Goal: Task Accomplishment & Management: Use online tool/utility

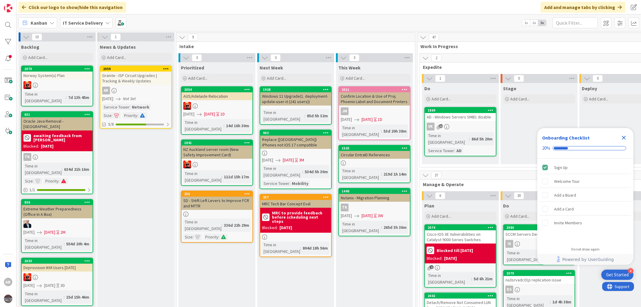
click at [125, 75] on div "Granite - ISP Circuit Upgrades | Tracking & Weekly Updates" at bounding box center [135, 77] width 71 height 13
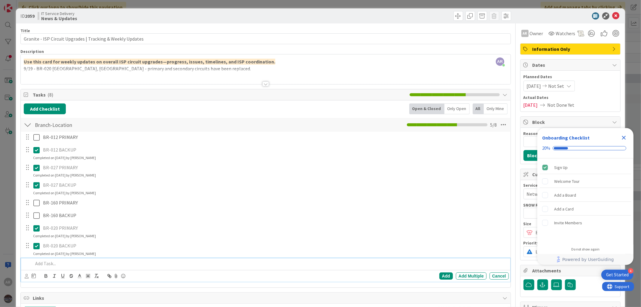
click at [53, 265] on p at bounding box center [269, 263] width 473 height 7
click at [442, 274] on div "Add" at bounding box center [446, 275] width 14 height 7
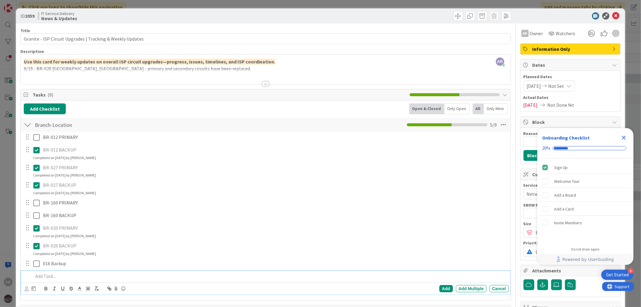
click at [37, 277] on p at bounding box center [269, 275] width 473 height 7
click at [52, 262] on p "016 Backup" at bounding box center [274, 263] width 463 height 7
click at [153, 273] on div "Update Cancel" at bounding box center [267, 275] width 484 height 8
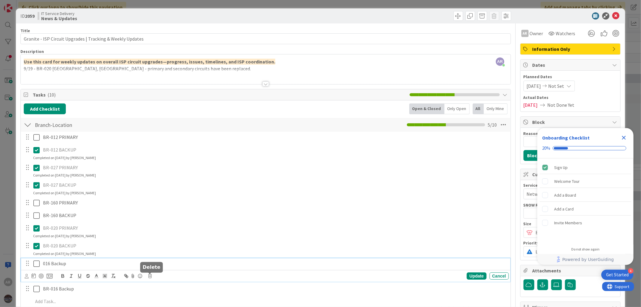
click at [150, 277] on icon at bounding box center [150, 276] width 4 height 4
click at [165, 263] on div "Delete" at bounding box center [165, 264] width 22 height 11
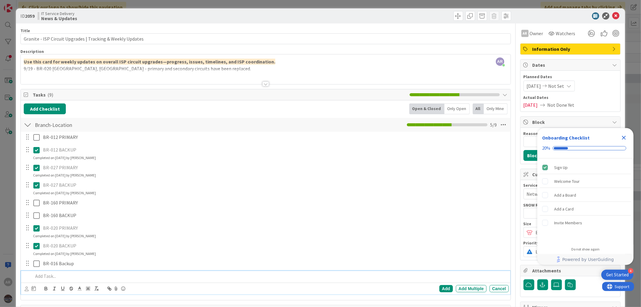
click at [43, 278] on p at bounding box center [269, 275] width 473 height 7
click at [439, 289] on div "Add" at bounding box center [446, 288] width 14 height 7
click at [36, 275] on icon at bounding box center [36, 275] width 6 height 7
click at [626, 138] on icon "Close Checklist" at bounding box center [623, 137] width 7 height 7
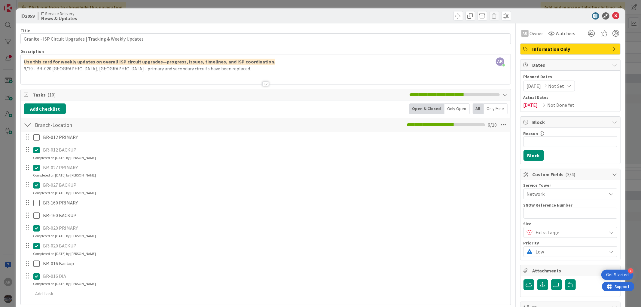
click at [271, 62] on div "AR [PERSON_NAME] just joined Use this card for weekly updates on overall ISP ci…" at bounding box center [265, 69] width 489 height 30
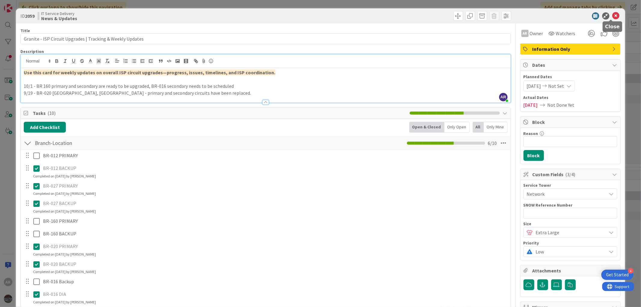
click at [614, 14] on icon at bounding box center [615, 15] width 7 height 7
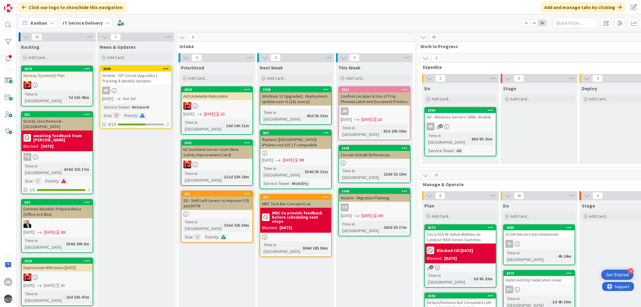
click at [129, 83] on div "Granite - ISP Circuit Upgrades | Tracking & Weekly Updates" at bounding box center [135, 77] width 71 height 13
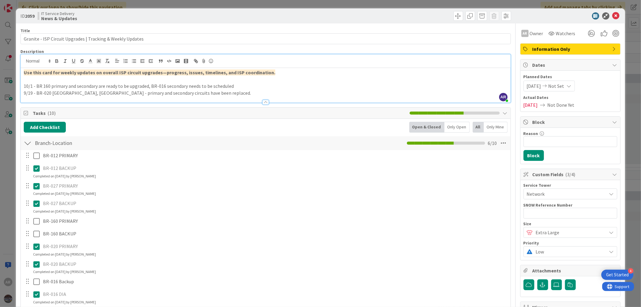
click at [268, 64] on div "AR [PERSON_NAME] just joined Use this card for weekly updates on overall ISP ci…" at bounding box center [265, 78] width 489 height 48
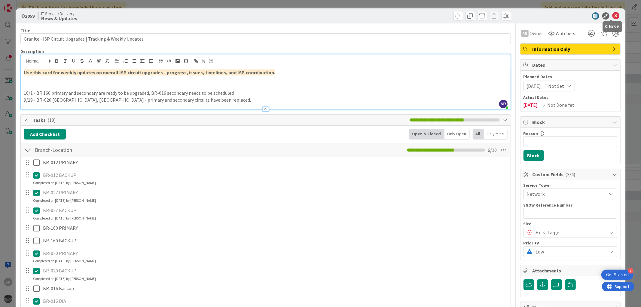
click at [612, 14] on icon at bounding box center [615, 15] width 7 height 7
